Goal: Task Accomplishment & Management: Manage account settings

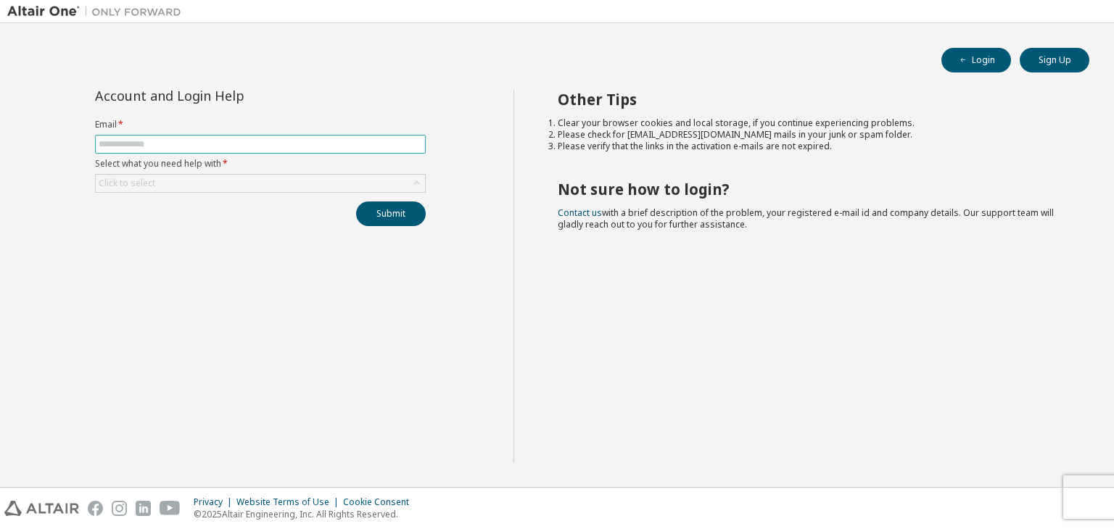
drag, startPoint x: 347, startPoint y: 135, endPoint x: 331, endPoint y: 146, distance: 18.7
click at [344, 136] on span at bounding box center [260, 144] width 331 height 19
click at [331, 146] on input "text" at bounding box center [260, 144] width 323 height 12
click at [271, 188] on div "Click to select" at bounding box center [260, 183] width 329 height 17
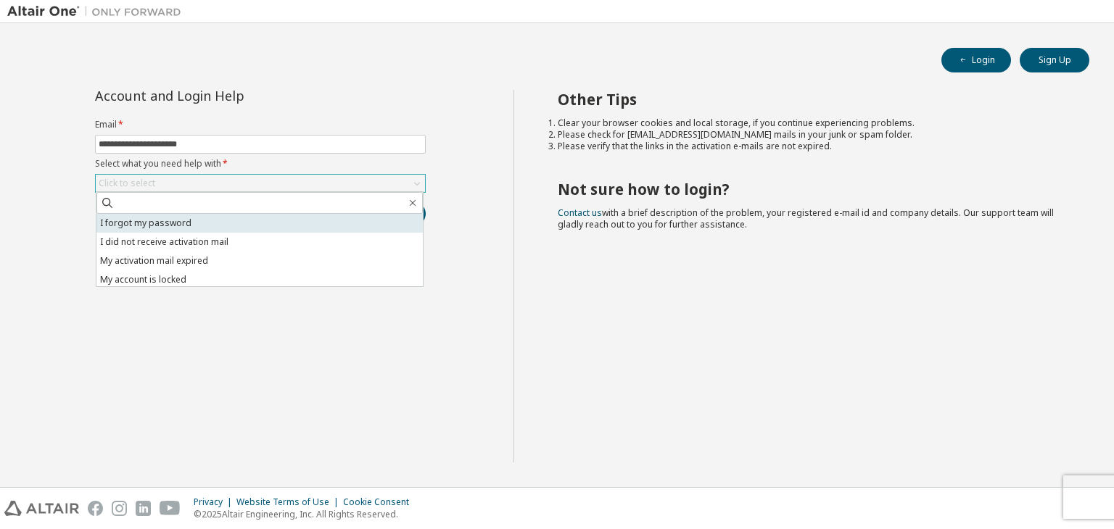
click at [241, 215] on li "I forgot my password" at bounding box center [259, 223] width 326 height 19
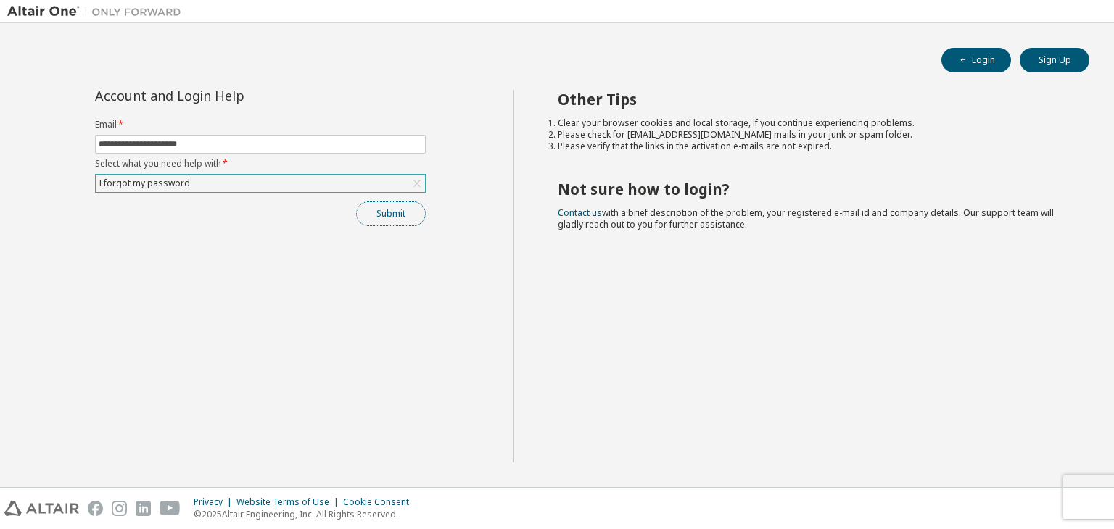
click at [387, 206] on button "Submit" at bounding box center [391, 214] width 70 height 25
click at [400, 217] on button "Submit" at bounding box center [391, 214] width 70 height 25
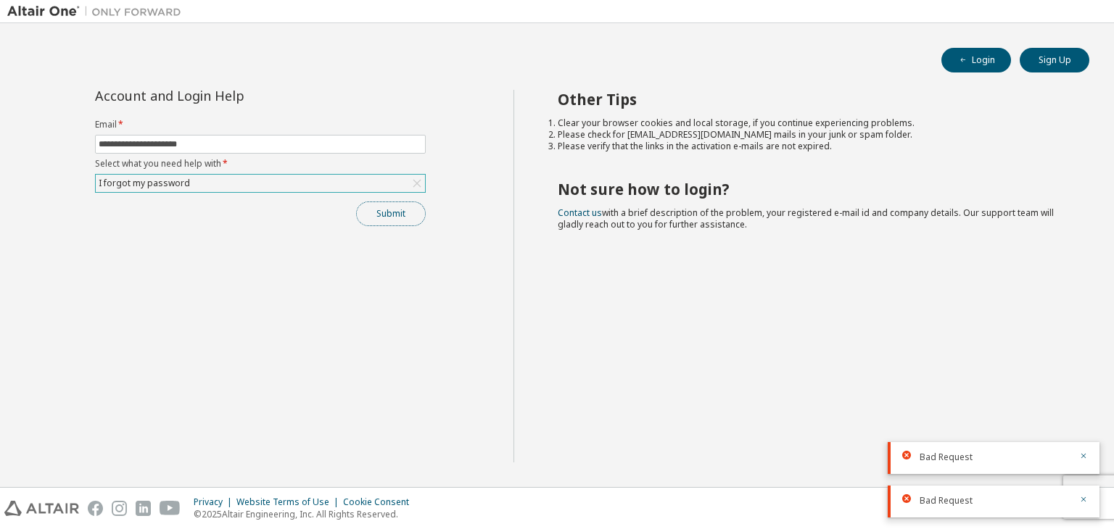
click at [385, 207] on button "Submit" at bounding box center [391, 214] width 70 height 25
click at [384, 212] on button "Submit" at bounding box center [391, 214] width 70 height 25
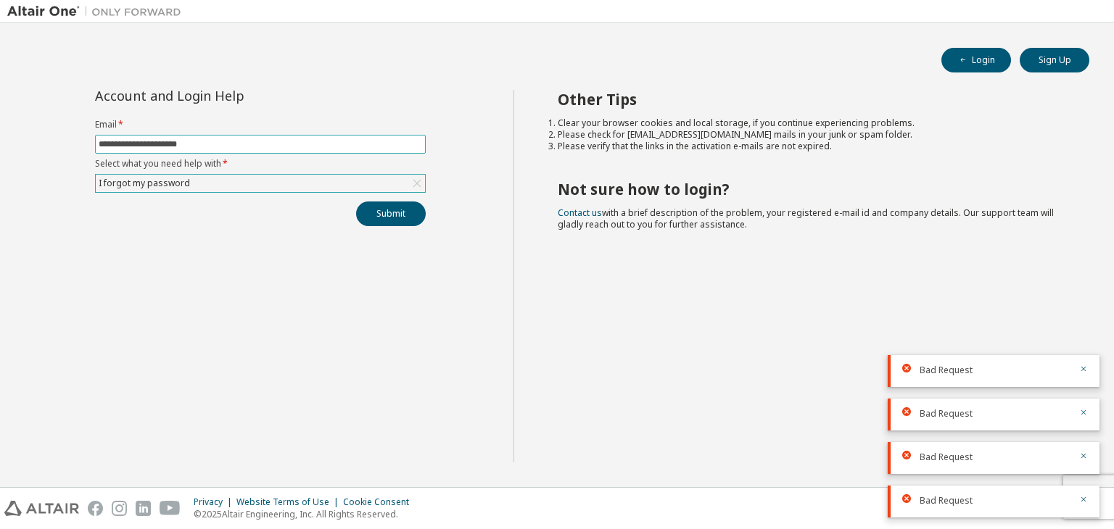
drag, startPoint x: 220, startPoint y: 144, endPoint x: 136, endPoint y: 157, distance: 84.5
click at [133, 151] on span "**********" at bounding box center [260, 144] width 331 height 19
type input "**********"
click at [382, 215] on button "Submit" at bounding box center [391, 214] width 70 height 25
